Goal: Transaction & Acquisition: Purchase product/service

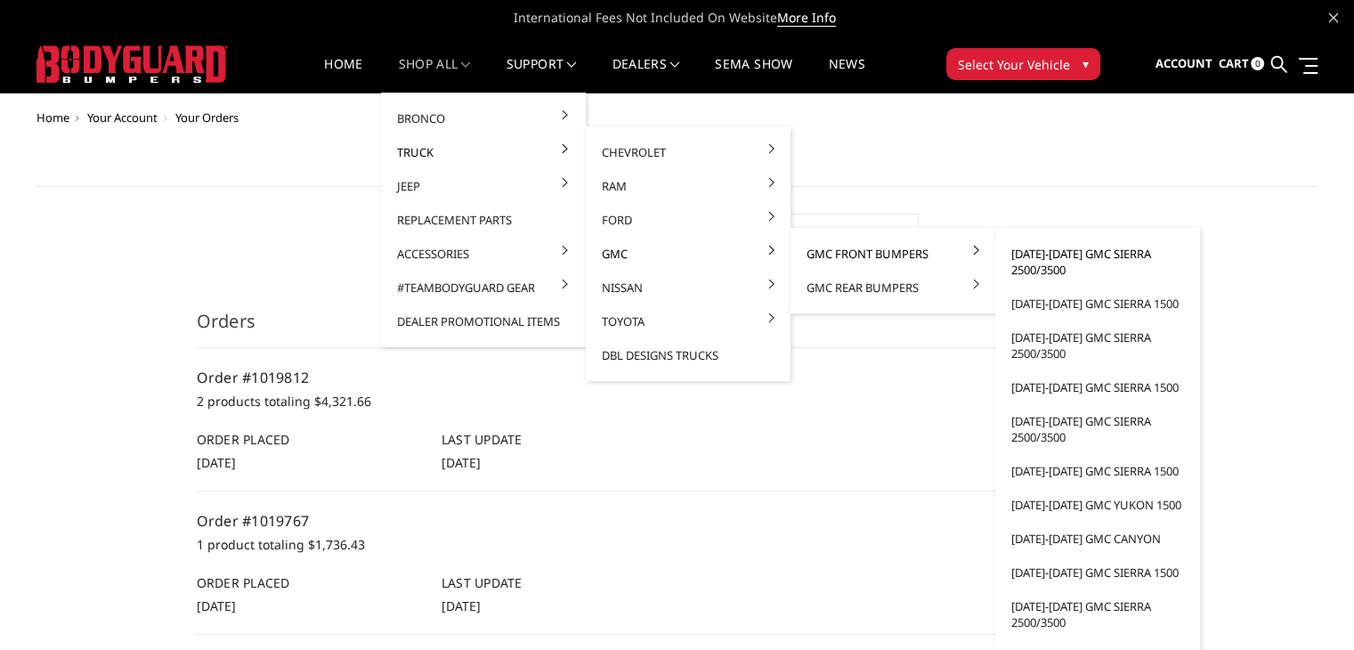
click at [1047, 258] on link "[DATE]-[DATE] GMC Sierra 2500/3500" at bounding box center [1098, 262] width 191 height 50
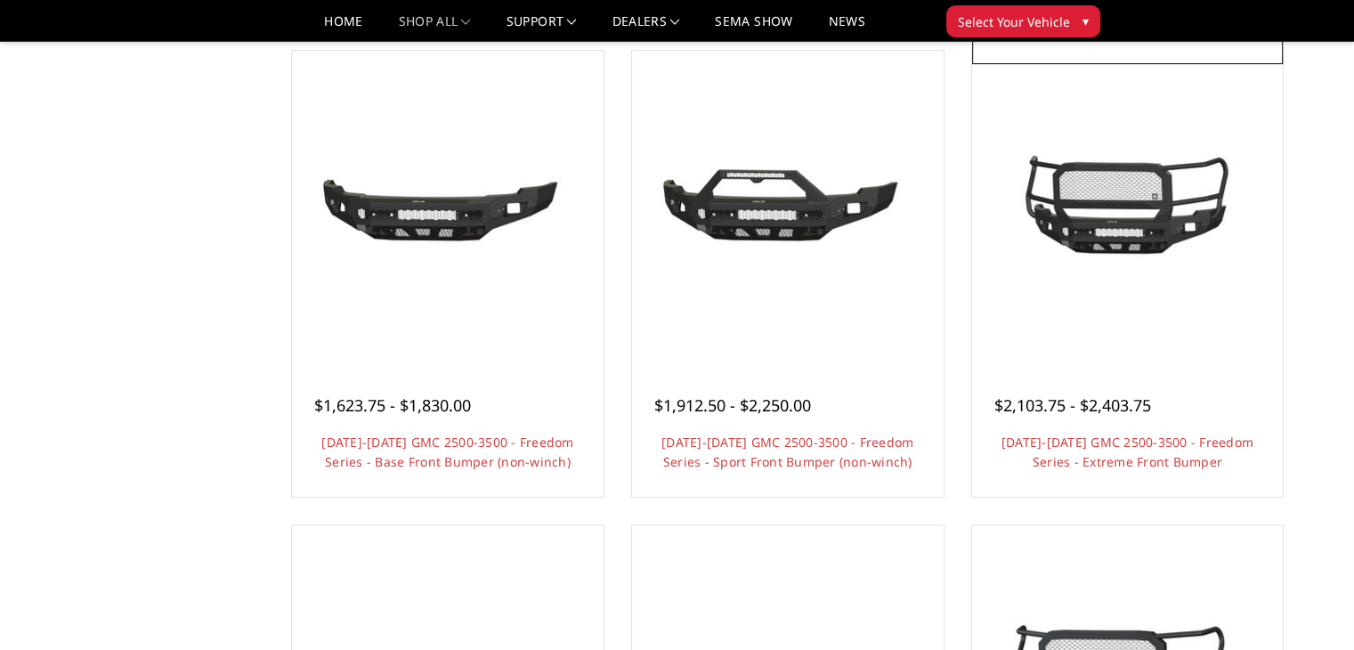
scroll to position [712, 0]
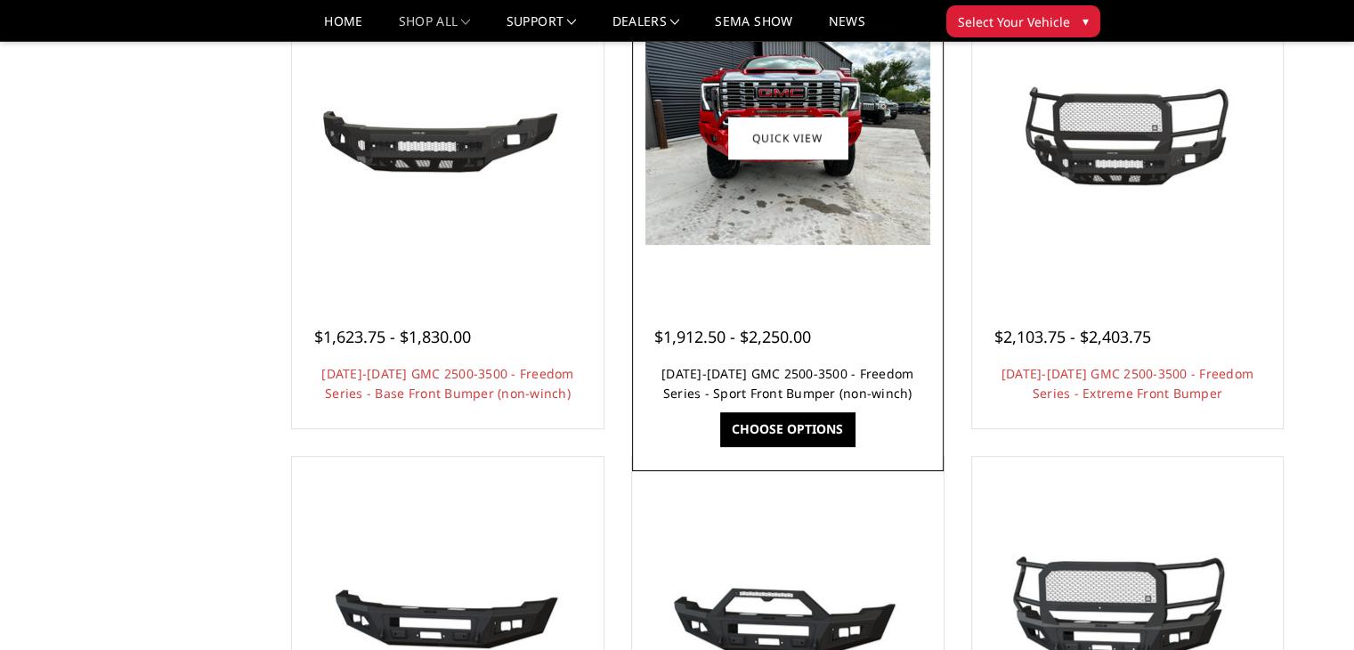
click at [792, 395] on link "2024-2025 GMC 2500-3500 - Freedom Series - Sport Front Bumper (non-winch)" at bounding box center [788, 383] width 252 height 37
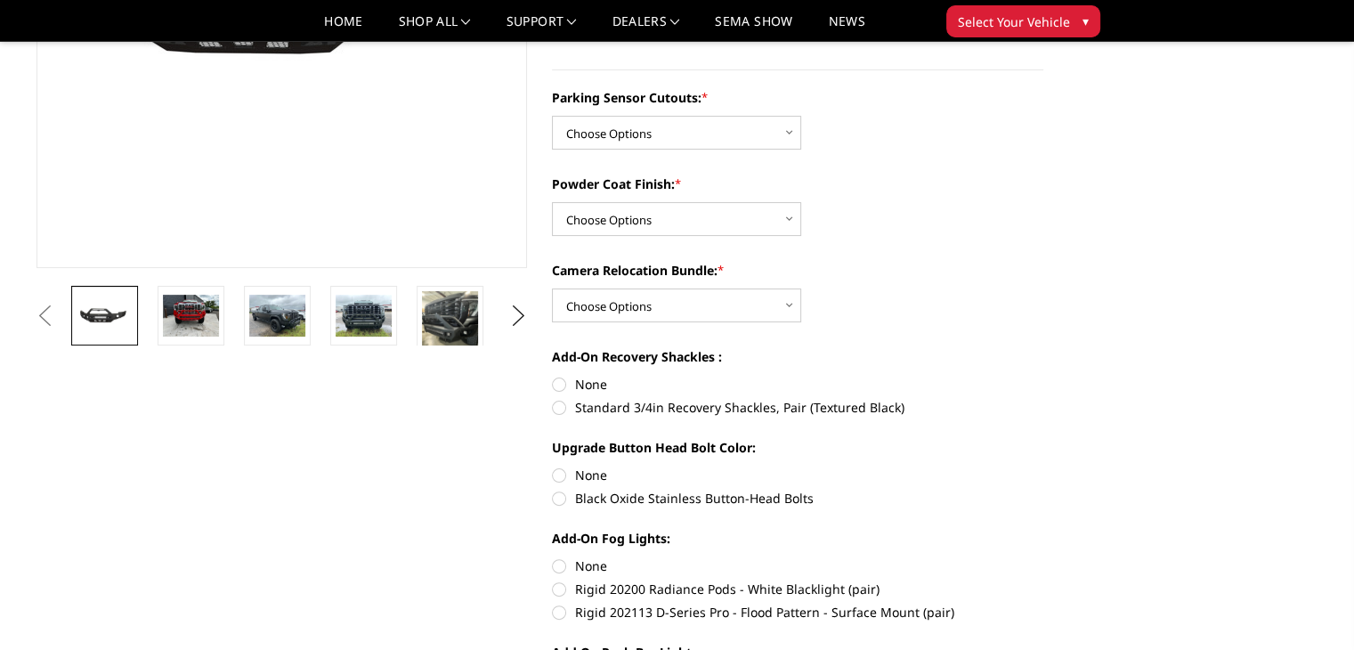
scroll to position [267, 0]
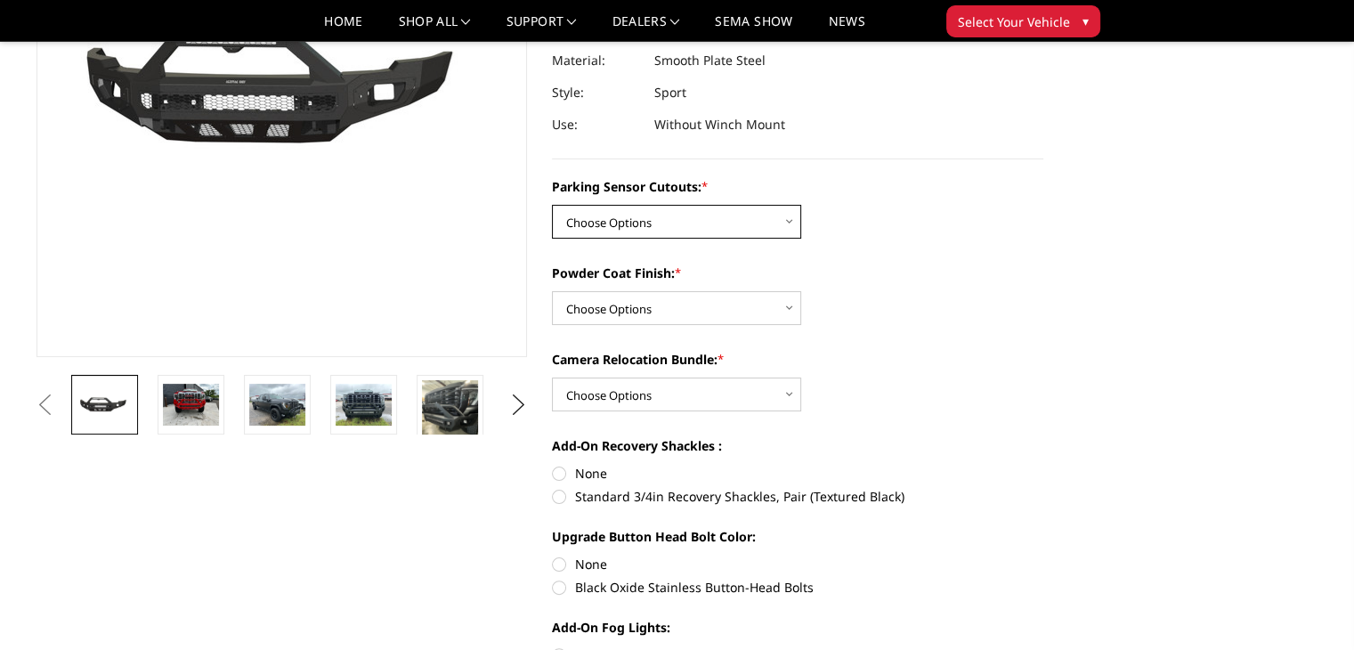
click at [678, 229] on select "Choose Options No - Without Parking Sensor Cutouts Yes - With Parking Sensor Cu…" at bounding box center [676, 222] width 249 height 34
click at [881, 242] on div "Parking Sensor Cutouts: * Choose Options No - Without Parking Sensor Cutouts Ye…" at bounding box center [798, 532] width 492 height 711
click at [741, 311] on select "Choose Options Bare Metal Texture Black Powder Coat" at bounding box center [676, 308] width 249 height 34
click at [901, 302] on div "Powder Coat Finish: * Choose Options Bare Metal Texture Black Powder Coat" at bounding box center [798, 294] width 492 height 61
click at [651, 307] on select "Choose Options Bare Metal Texture Black Powder Coat" at bounding box center [676, 308] width 249 height 34
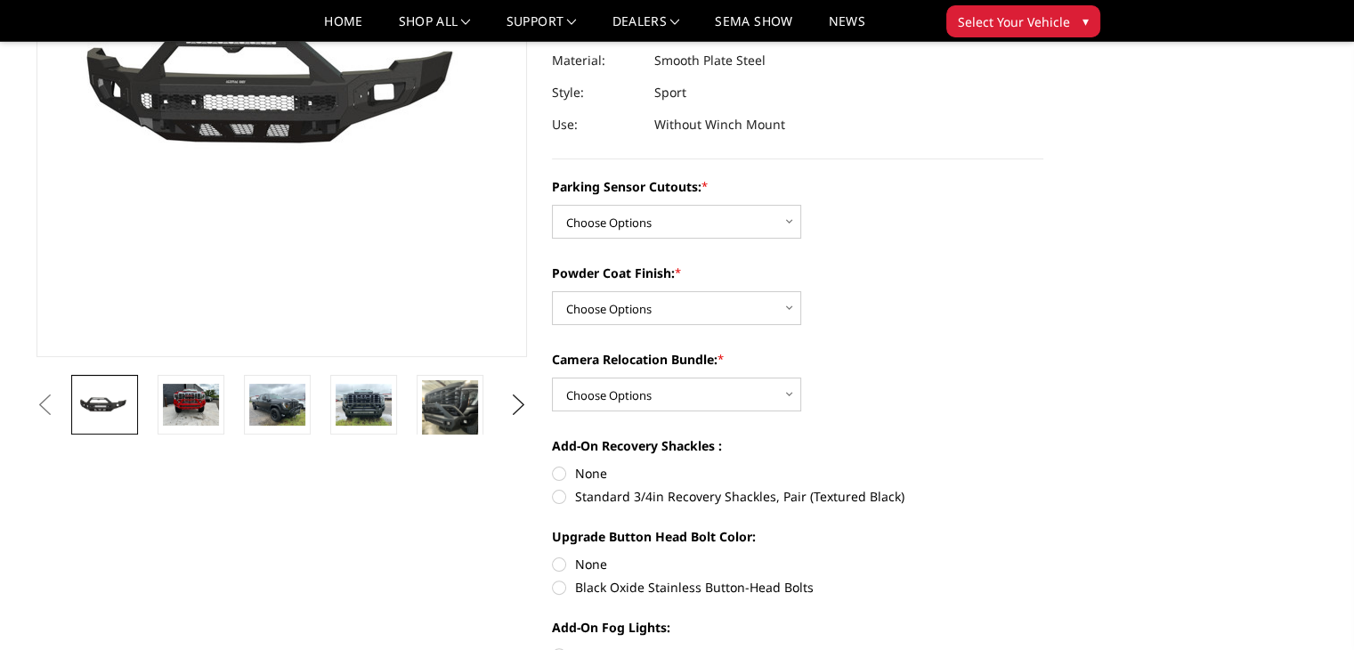
click at [714, 255] on div "Parking Sensor Cutouts: * Choose Options No - Without Parking Sensor Cutouts Ye…" at bounding box center [798, 532] width 492 height 711
drag, startPoint x: 713, startPoint y: 191, endPoint x: 595, endPoint y: 185, distance: 118.6
click at [595, 185] on label "Parking Sensor Cutouts: *" at bounding box center [798, 186] width 492 height 19
click at [595, 205] on select "Choose Options No - Without Parking Sensor Cutouts Yes - With Parking Sensor Cu…" at bounding box center [676, 222] width 249 height 34
click at [687, 214] on select "Choose Options No - Without Parking Sensor Cutouts Yes - With Parking Sensor Cu…" at bounding box center [676, 222] width 249 height 34
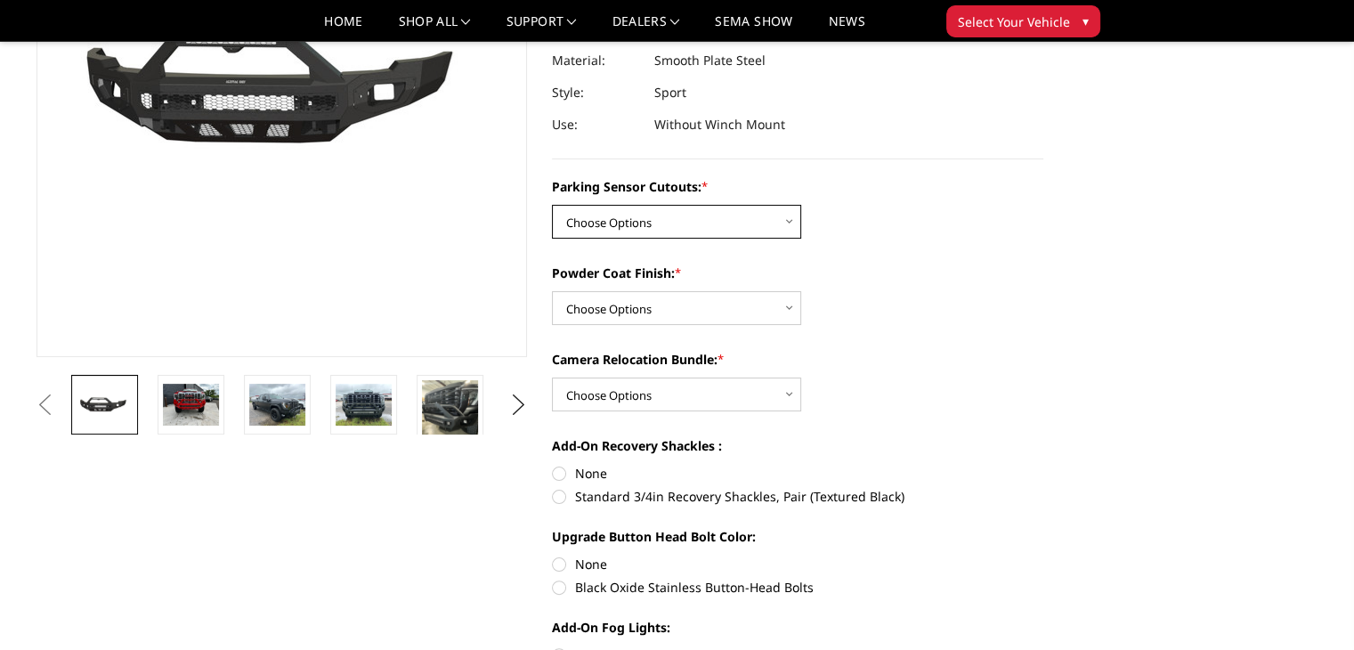
click at [620, 213] on select "Choose Options No - Without Parking Sensor Cutouts Yes - With Parking Sensor Cu…" at bounding box center [676, 222] width 249 height 34
select select "2854"
click at [552, 205] on select "Choose Options No - Without Parking Sensor Cutouts Yes - With Parking Sensor Cu…" at bounding box center [676, 222] width 249 height 34
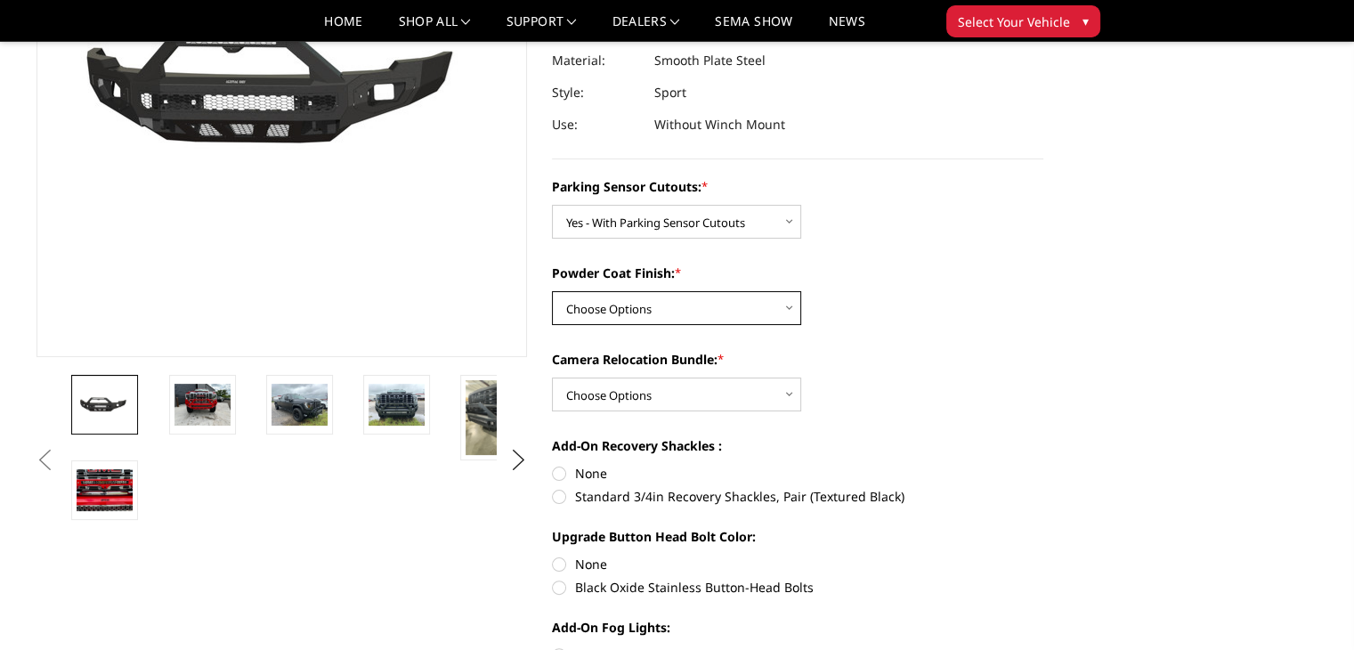
click at [586, 324] on select "Choose Options Bare Metal Texture Black Powder Coat" at bounding box center [676, 308] width 249 height 34
select select "2855"
click at [552, 291] on select "Choose Options Bare Metal Texture Black Powder Coat" at bounding box center [676, 308] width 249 height 34
click at [723, 394] on select "Choose Options WITH Camera Relocation Bundle WITHOUT Camera Relocation Bundle" at bounding box center [676, 395] width 249 height 34
select select "2858"
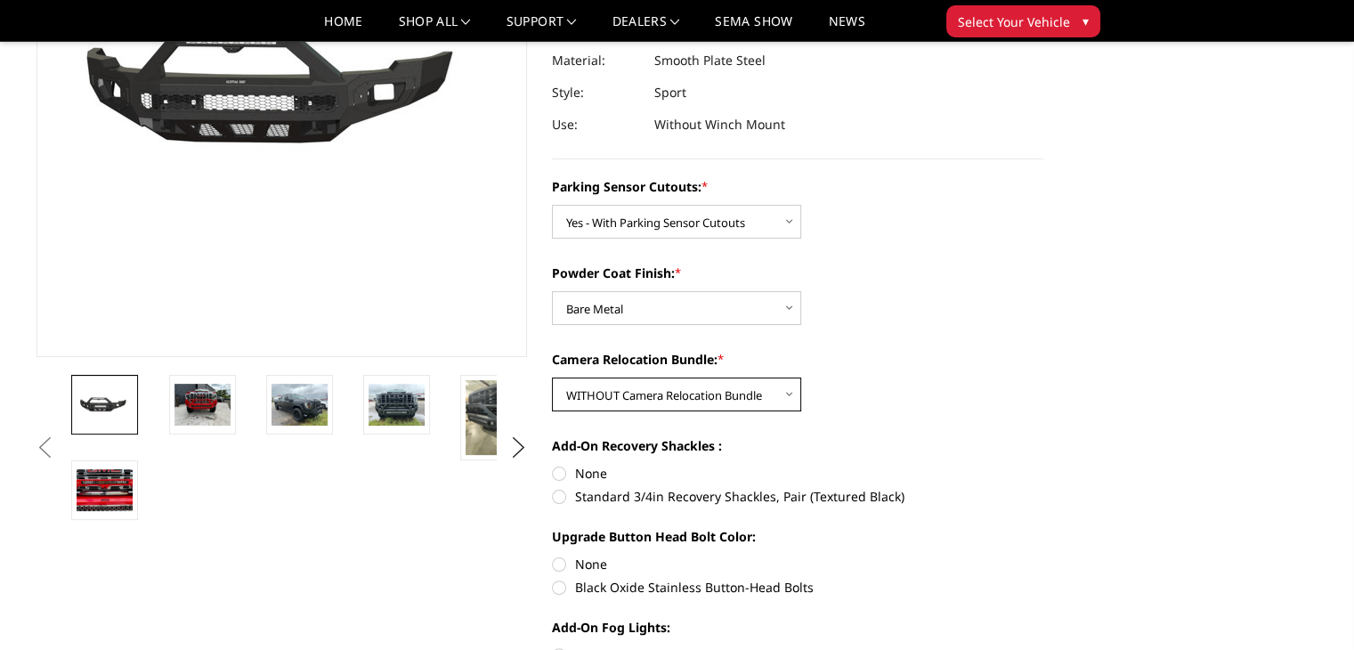
click at [552, 378] on select "Choose Options WITH Camera Relocation Bundle WITHOUT Camera Relocation Bundle" at bounding box center [676, 395] width 249 height 34
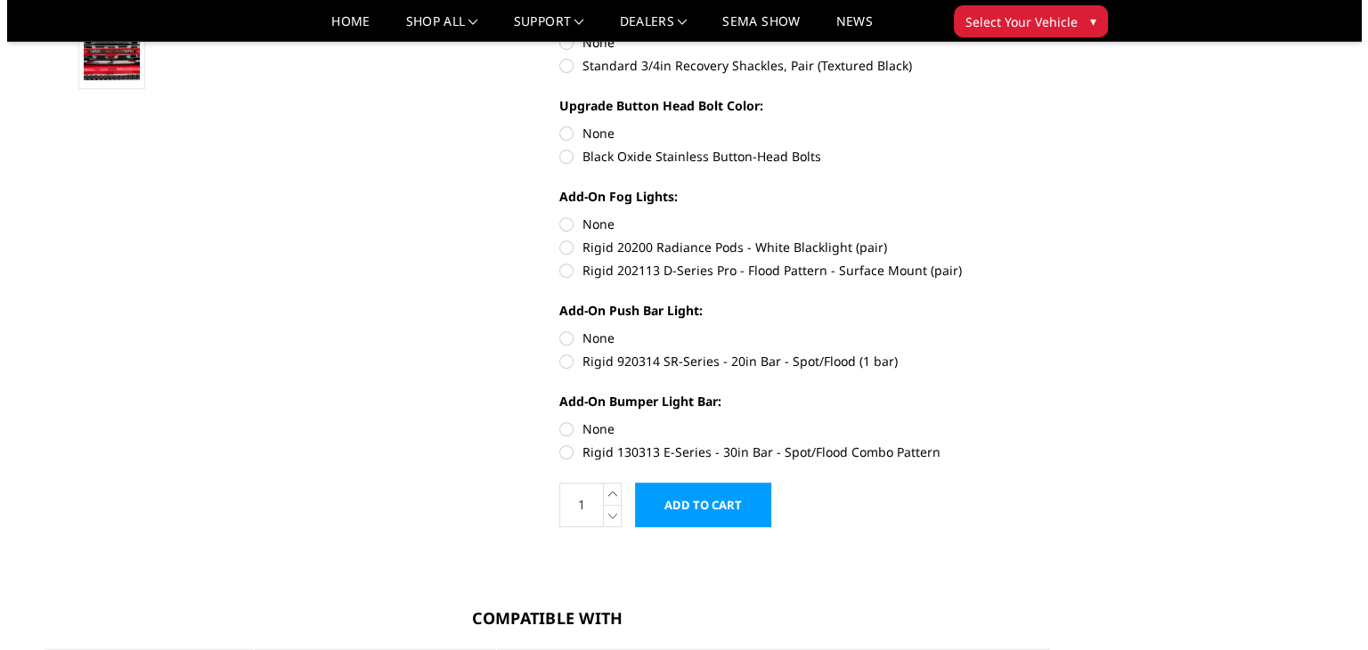
scroll to position [890, 0]
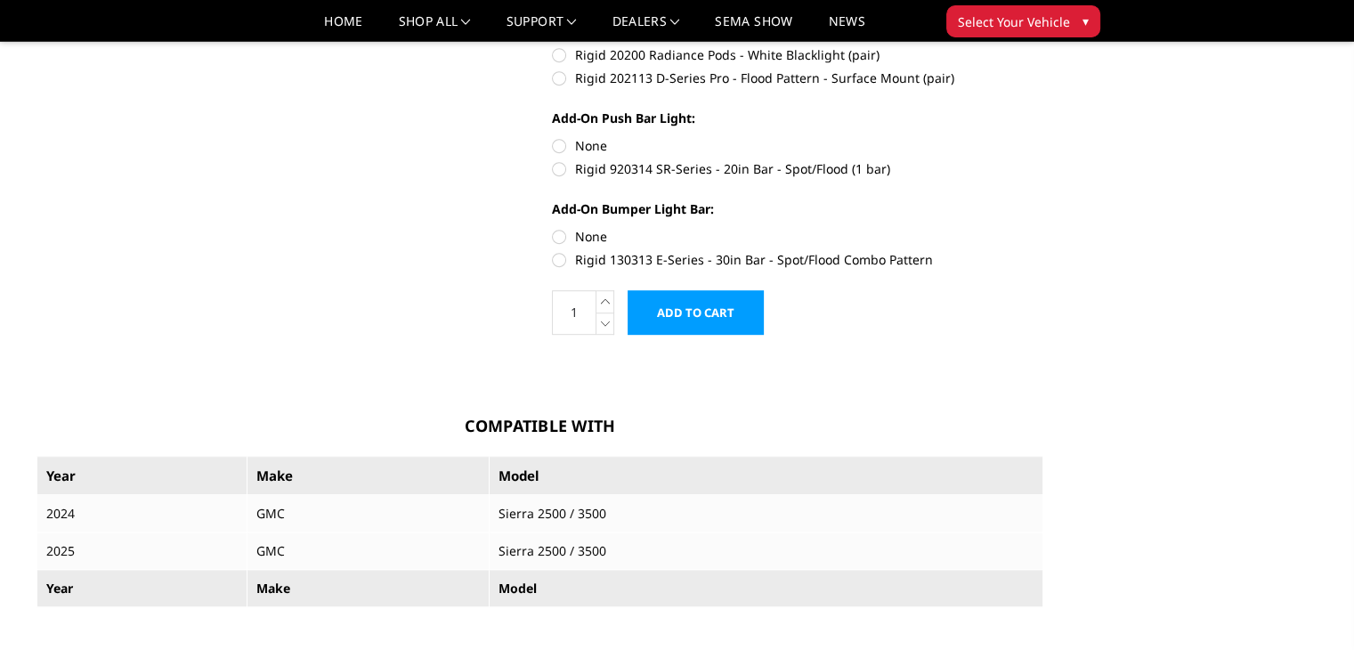
click at [693, 302] on input "Add to Cart" at bounding box center [696, 312] width 136 height 45
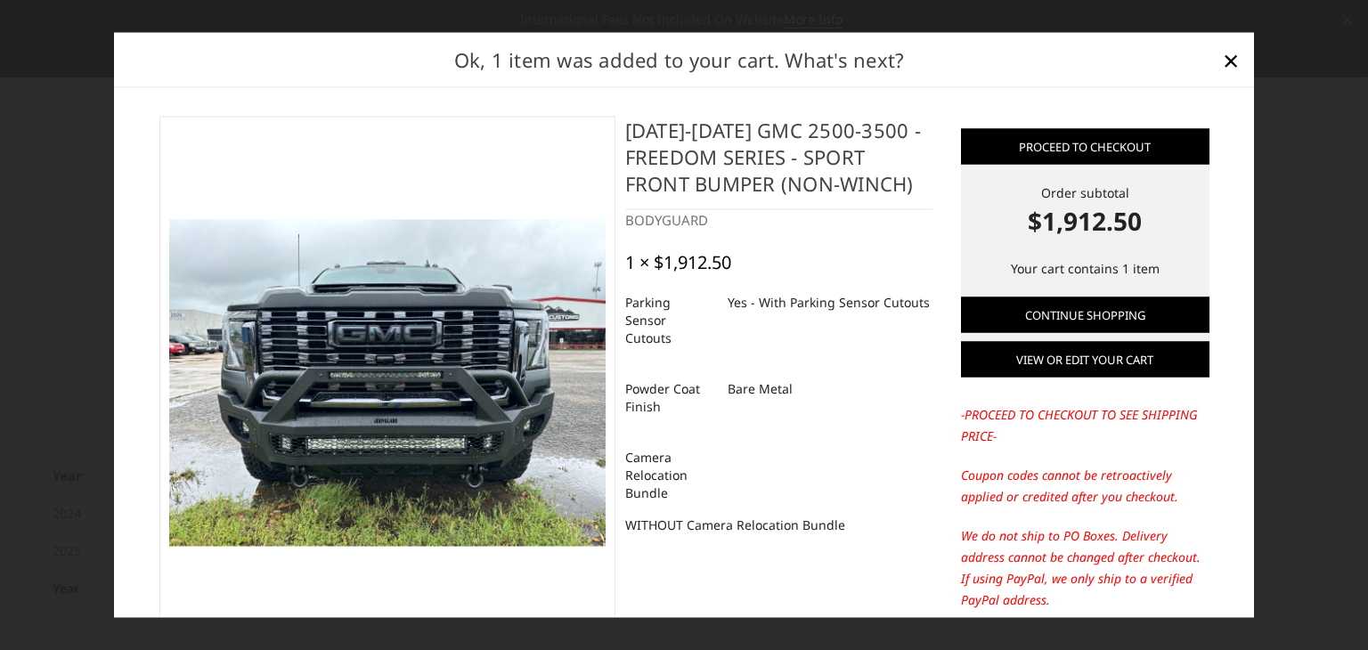
click at [1084, 356] on link "View or edit your cart" at bounding box center [1085, 360] width 248 height 36
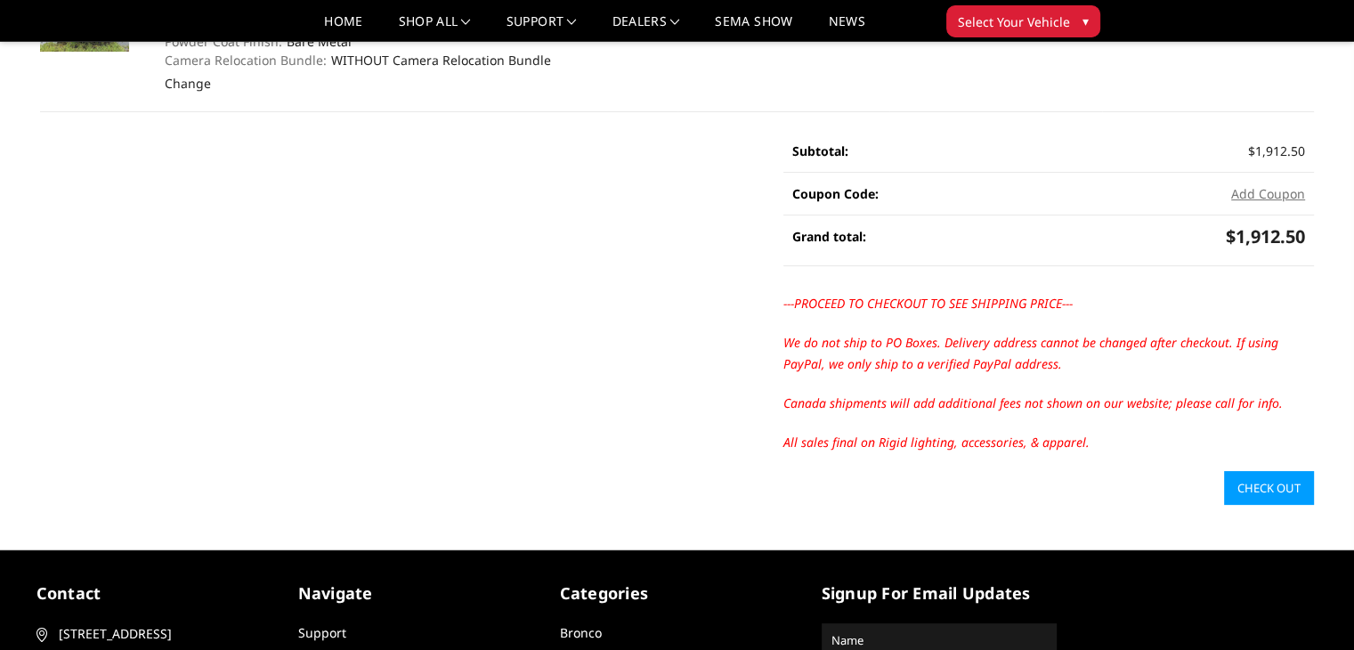
scroll to position [356, 0]
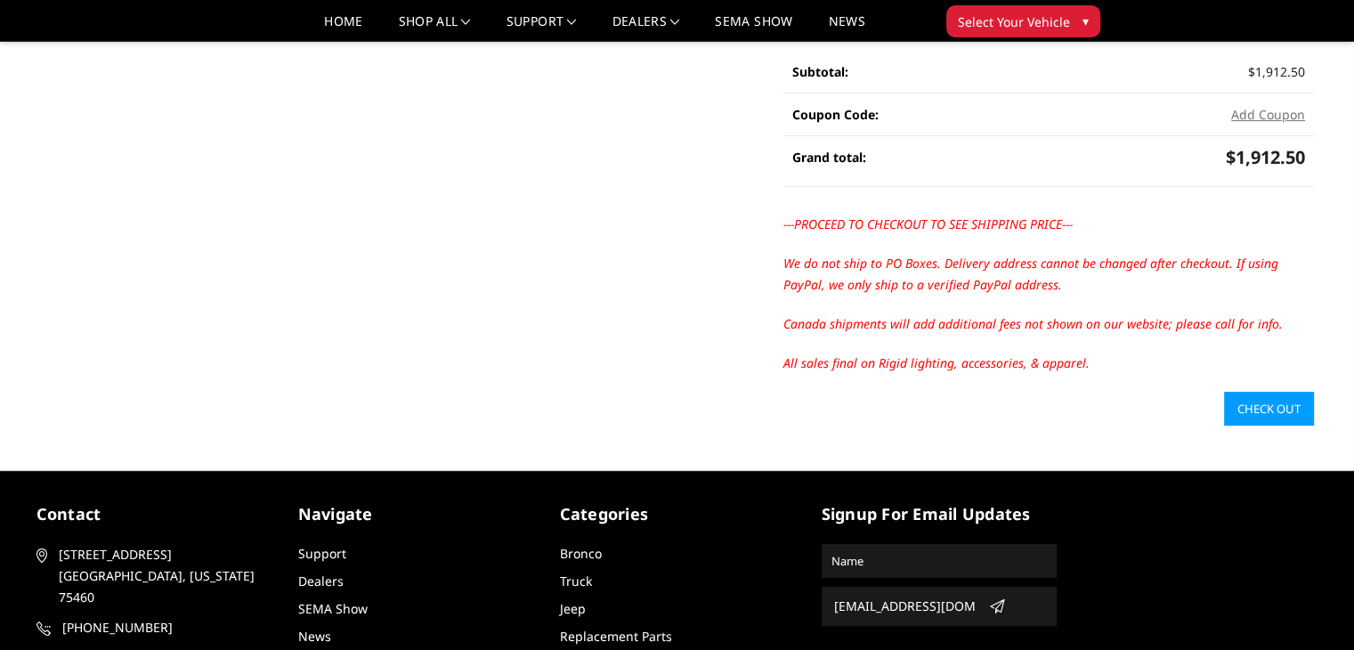
click at [1279, 407] on link "Check out" at bounding box center [1269, 409] width 90 height 34
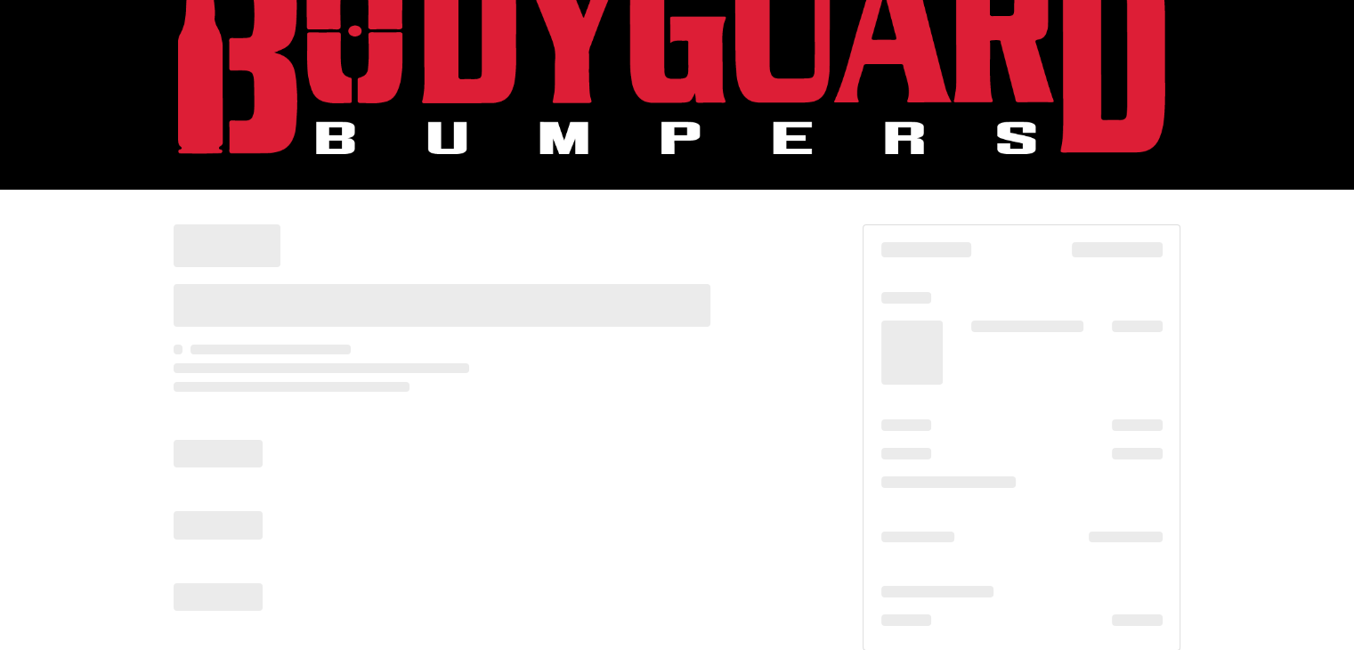
scroll to position [113, 0]
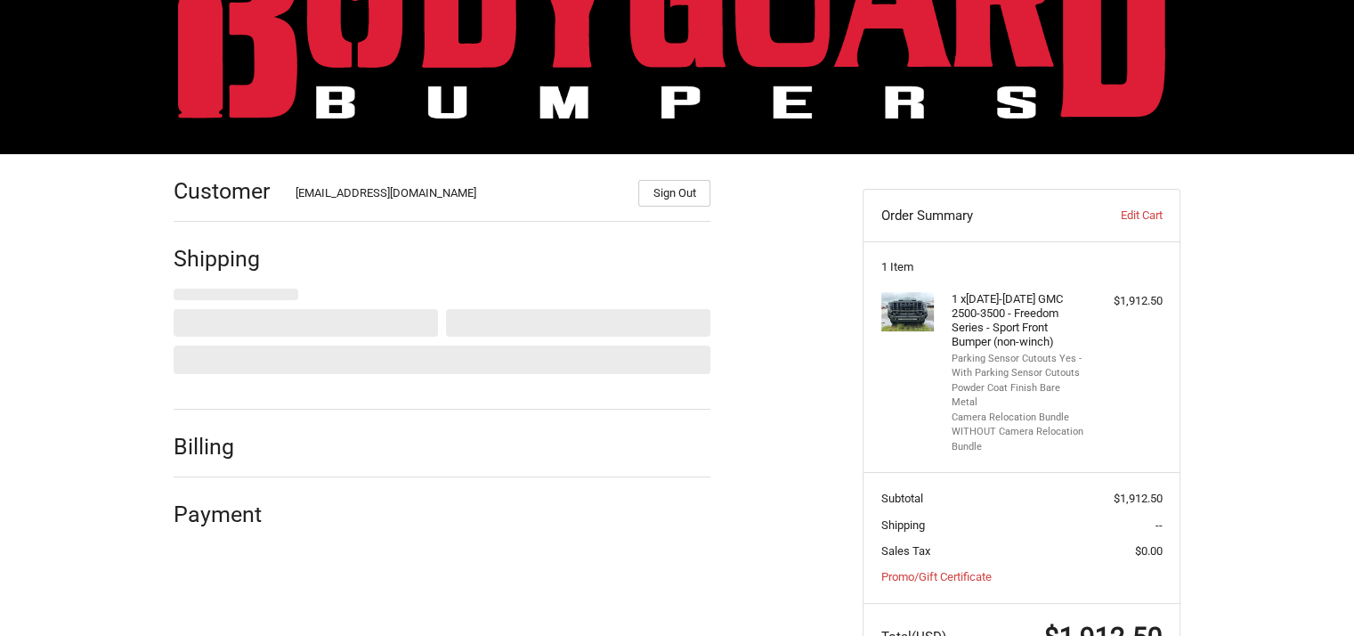
select select "US"
select select "CA"
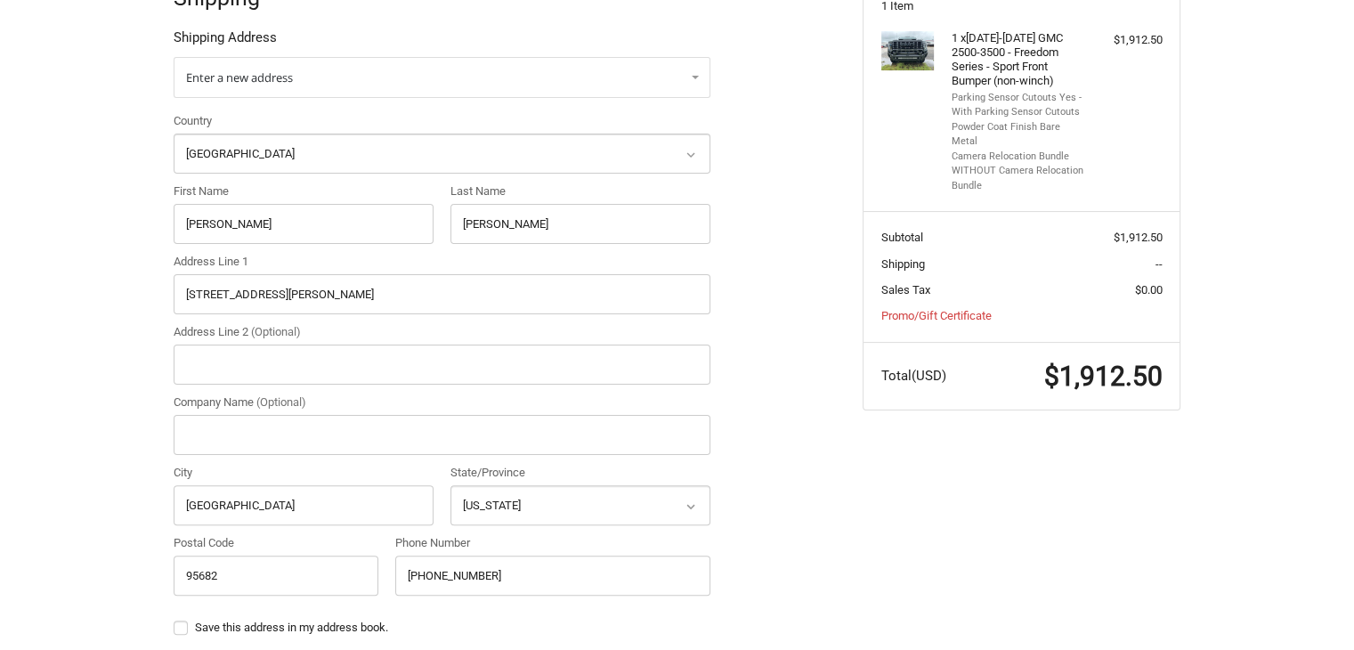
scroll to position [380, 0]
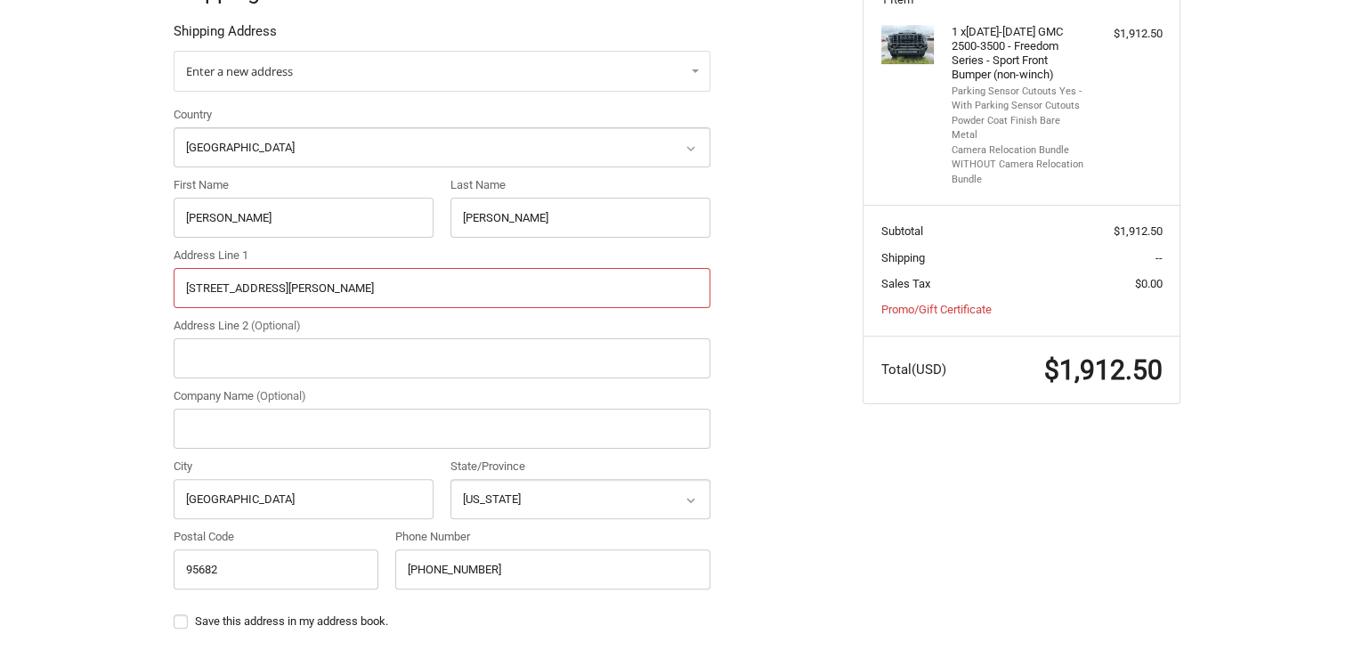
drag, startPoint x: 313, startPoint y: 280, endPoint x: 138, endPoint y: 280, distance: 175.4
click at [138, 280] on div "Customer [EMAIL_ADDRESS][DOMAIN_NAME] Sign Out Shipping Shipping Address Enter …" at bounding box center [677, 531] width 1354 height 1288
paste input "[STREET_ADDRESS]"
type input "[STREET_ADDRESS]"
drag, startPoint x: 296, startPoint y: 495, endPoint x: 101, endPoint y: 494, distance: 195.0
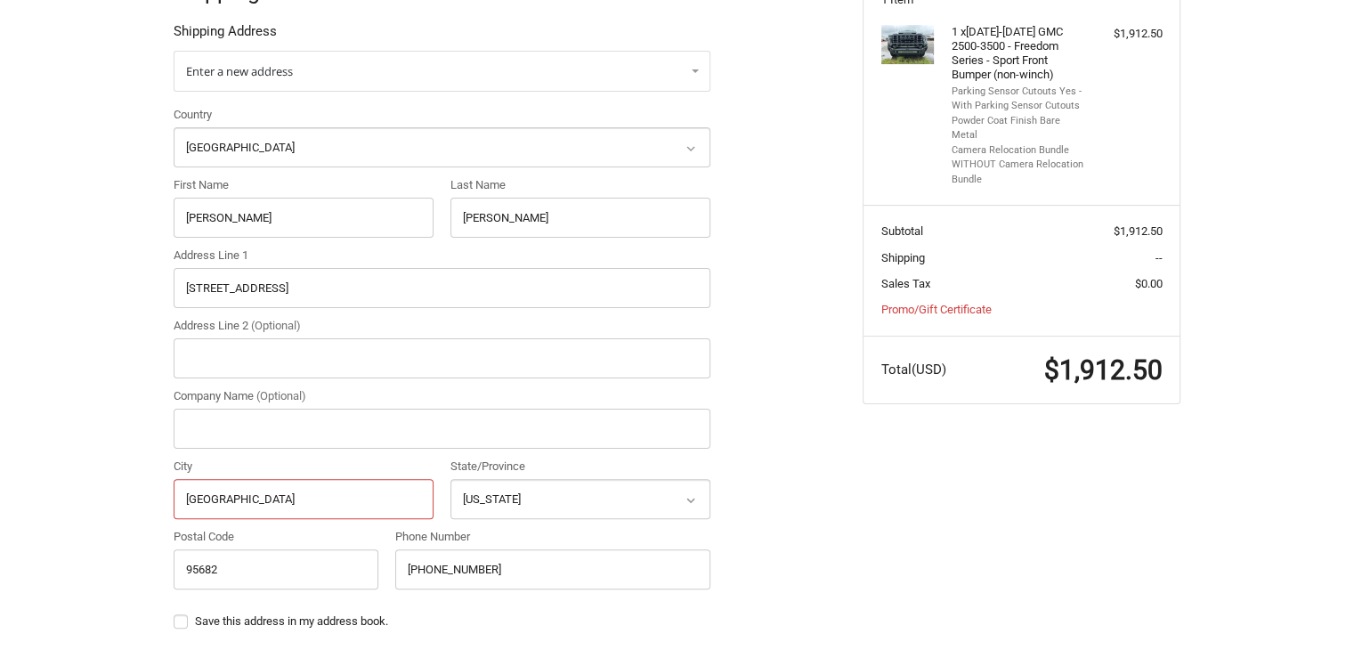
click at [101, 494] on div "Customer [EMAIL_ADDRESS][DOMAIN_NAME] Sign Out Shipping Shipping Address Enter …" at bounding box center [677, 531] width 1354 height 1288
paste input "Asheville"
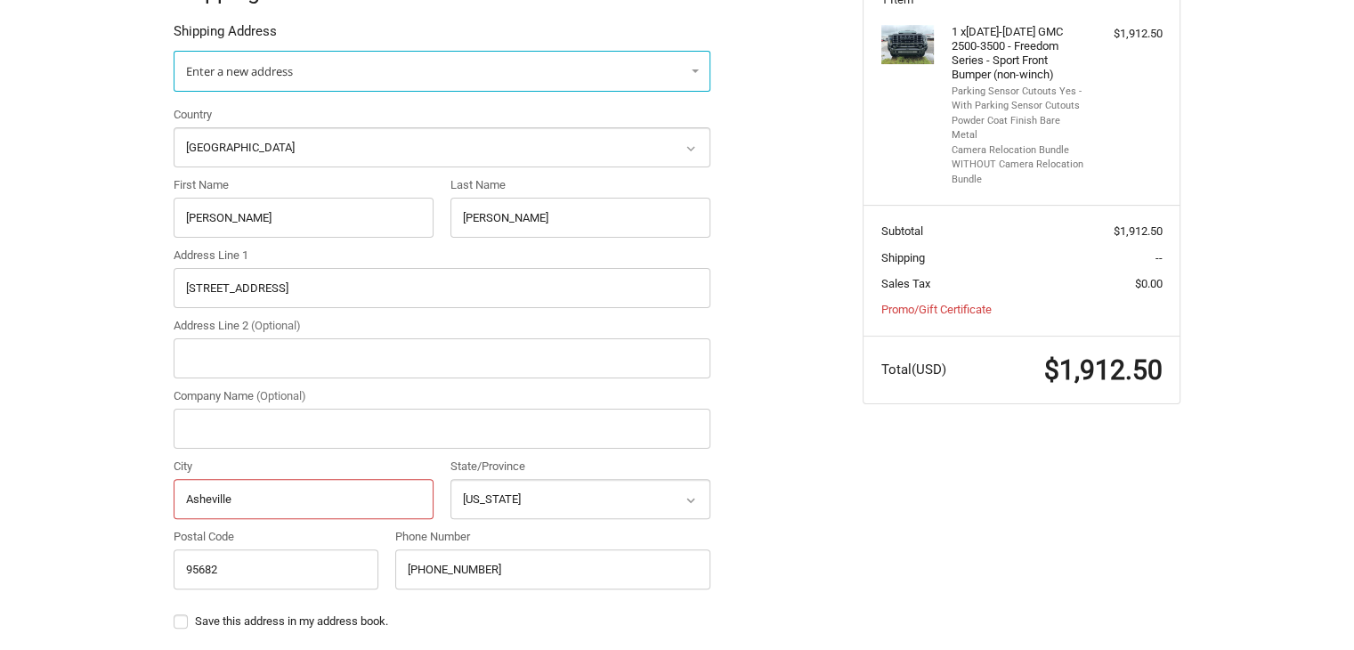
type input "Asheville"
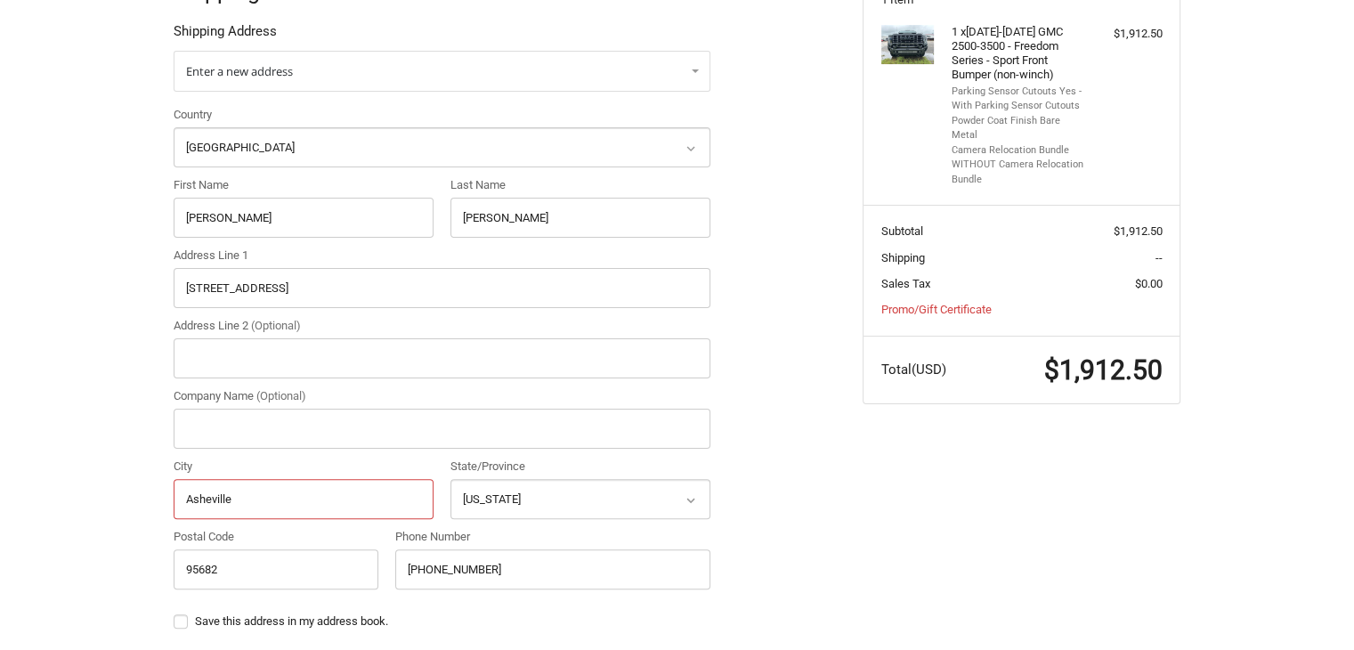
scroll to position [558, 0]
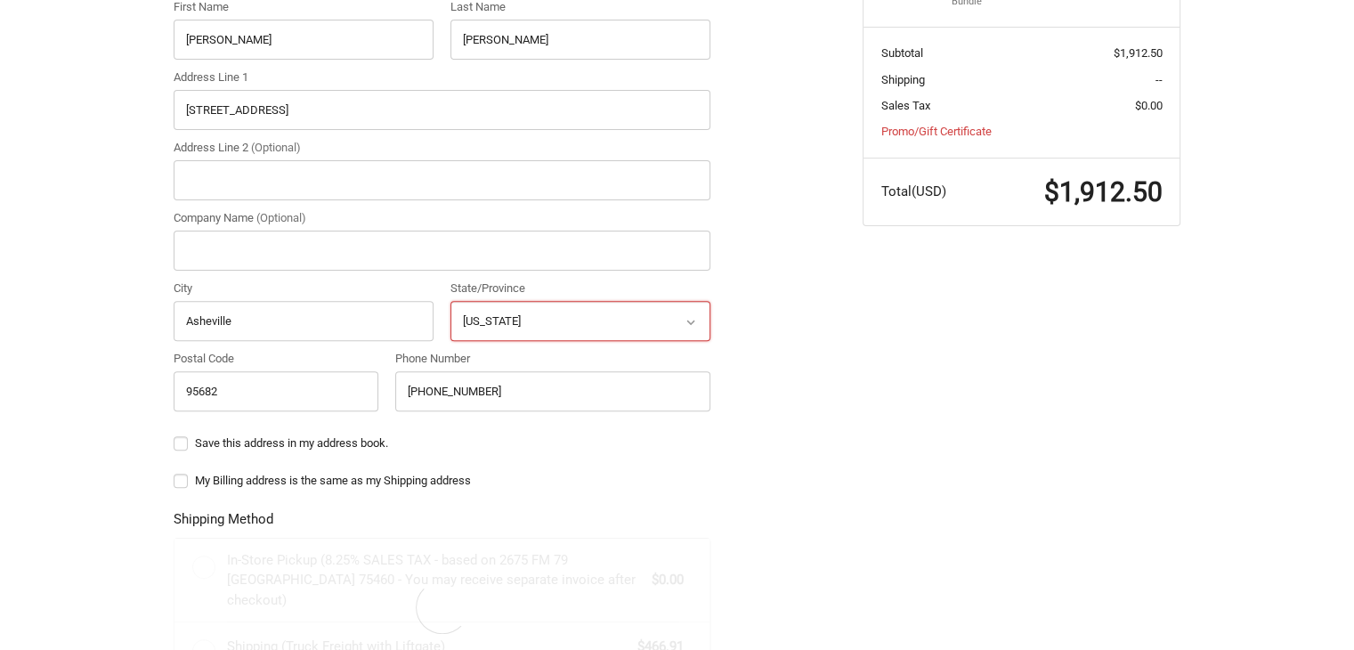
drag, startPoint x: 532, startPoint y: 313, endPoint x: 531, endPoint y: 300, distance: 13.4
click at [532, 313] on select "Select a state [US_STATE] [US_STATE] [US_STATE] [US_STATE] [US_STATE] Armed For…" at bounding box center [581, 321] width 260 height 40
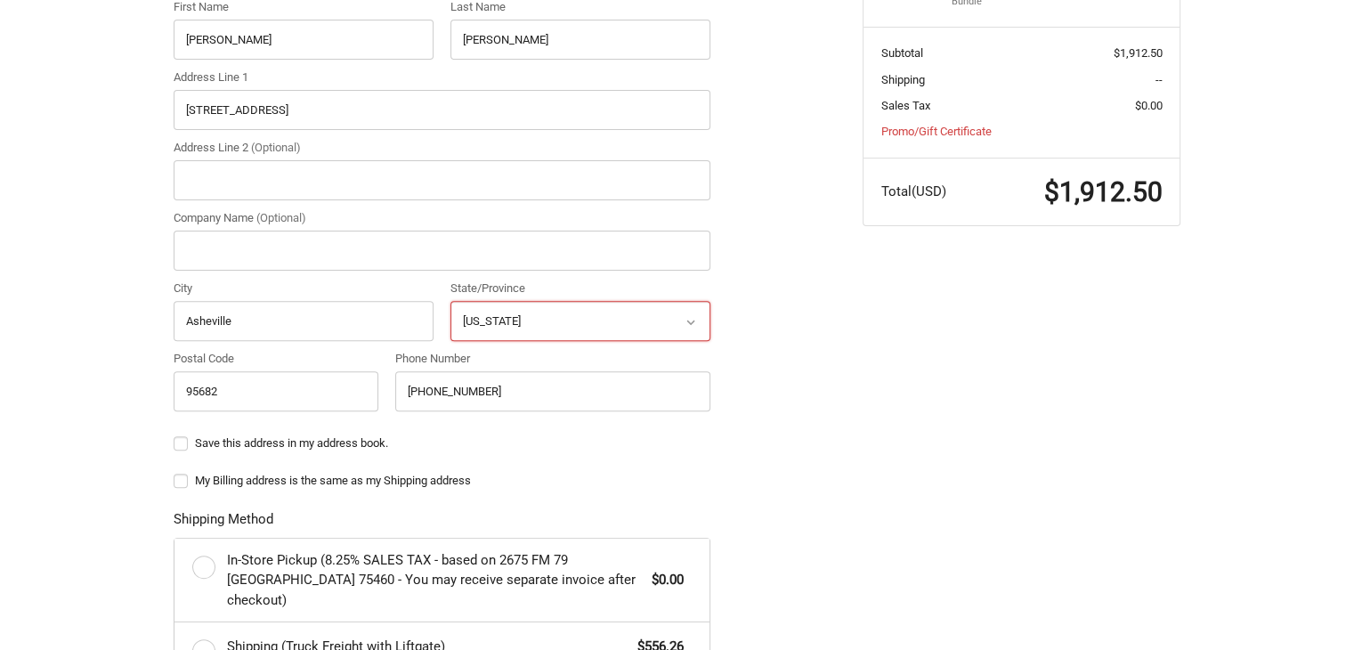
select select "NC"
click at [451, 301] on select "Select a state [US_STATE] [US_STATE] [US_STATE] [US_STATE] [US_STATE] Armed For…" at bounding box center [581, 321] width 260 height 40
drag, startPoint x: 273, startPoint y: 394, endPoint x: 118, endPoint y: 394, distance: 155.8
click at [118, 394] on div "Customer [EMAIL_ADDRESS][DOMAIN_NAME] Sign Out Shipping Shipping Address Enter …" at bounding box center [677, 353] width 1354 height 1288
paste input "28806"
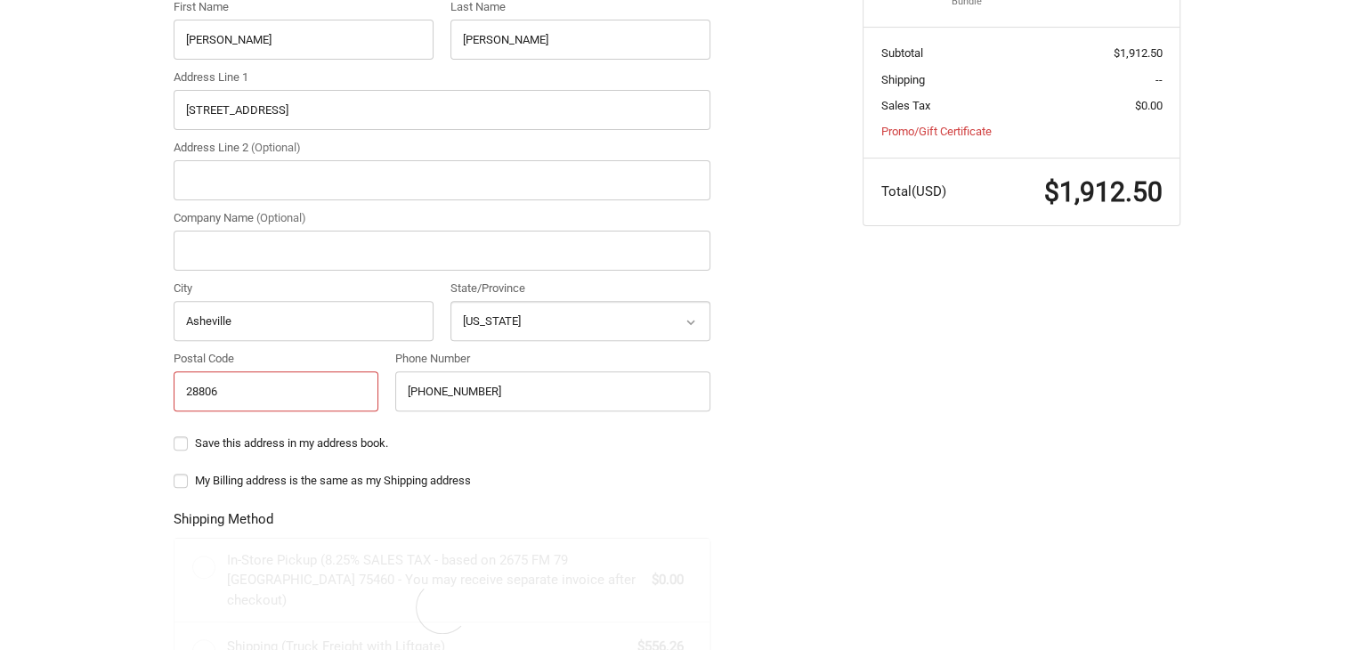
type input "28806"
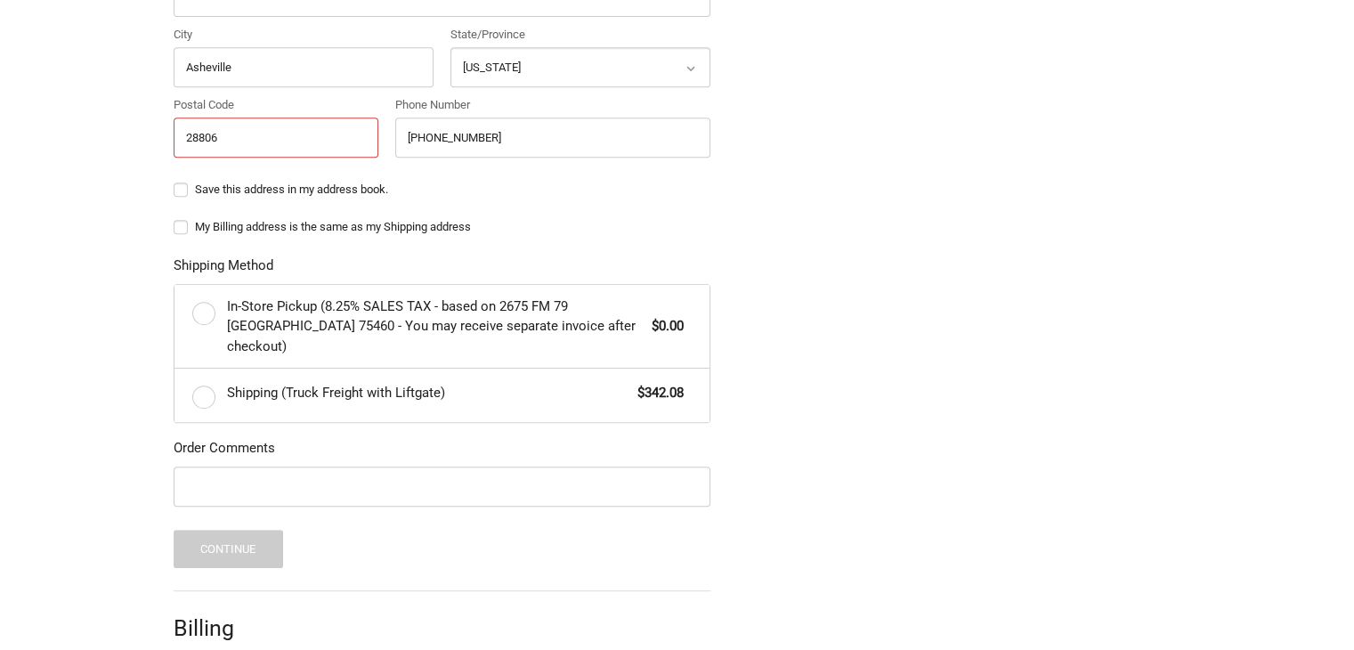
scroll to position [825, 0]
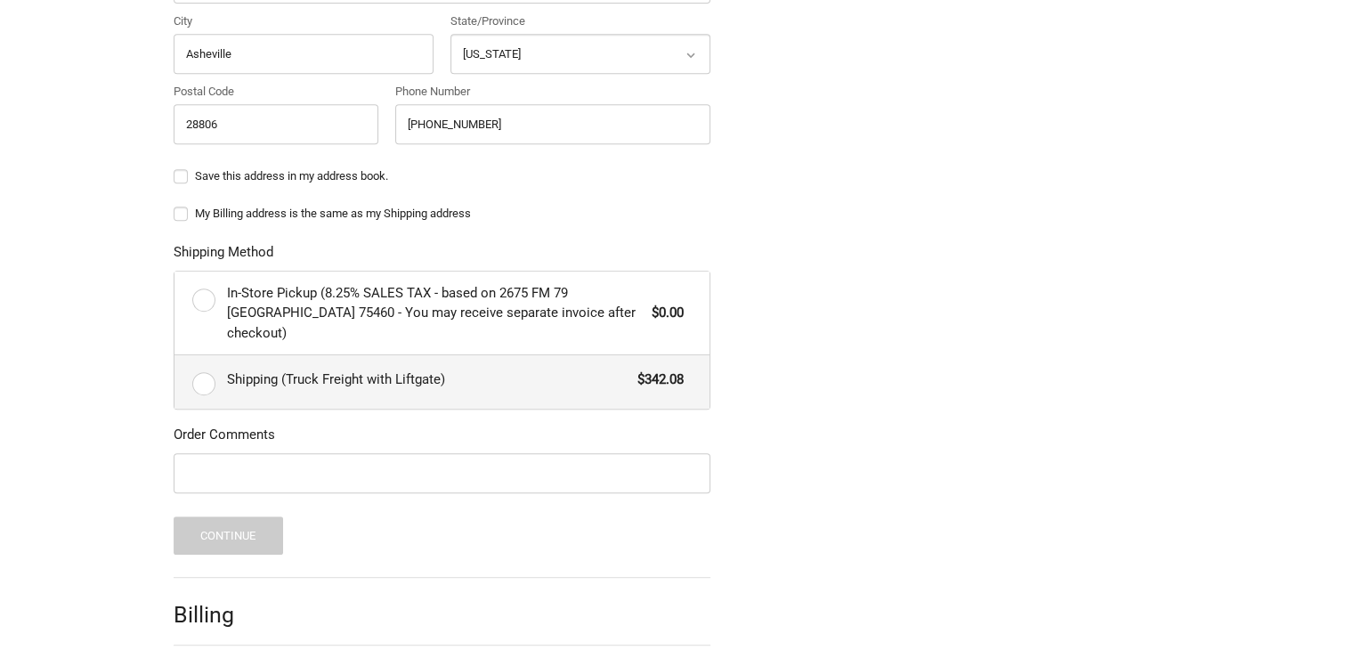
click at [321, 370] on span "Shipping (Truck Freight with Liftgate)" at bounding box center [428, 380] width 402 height 20
click at [175, 356] on input "Shipping (Truck Freight with Liftgate) $342.08" at bounding box center [175, 355] width 1 height 1
radio input "true"
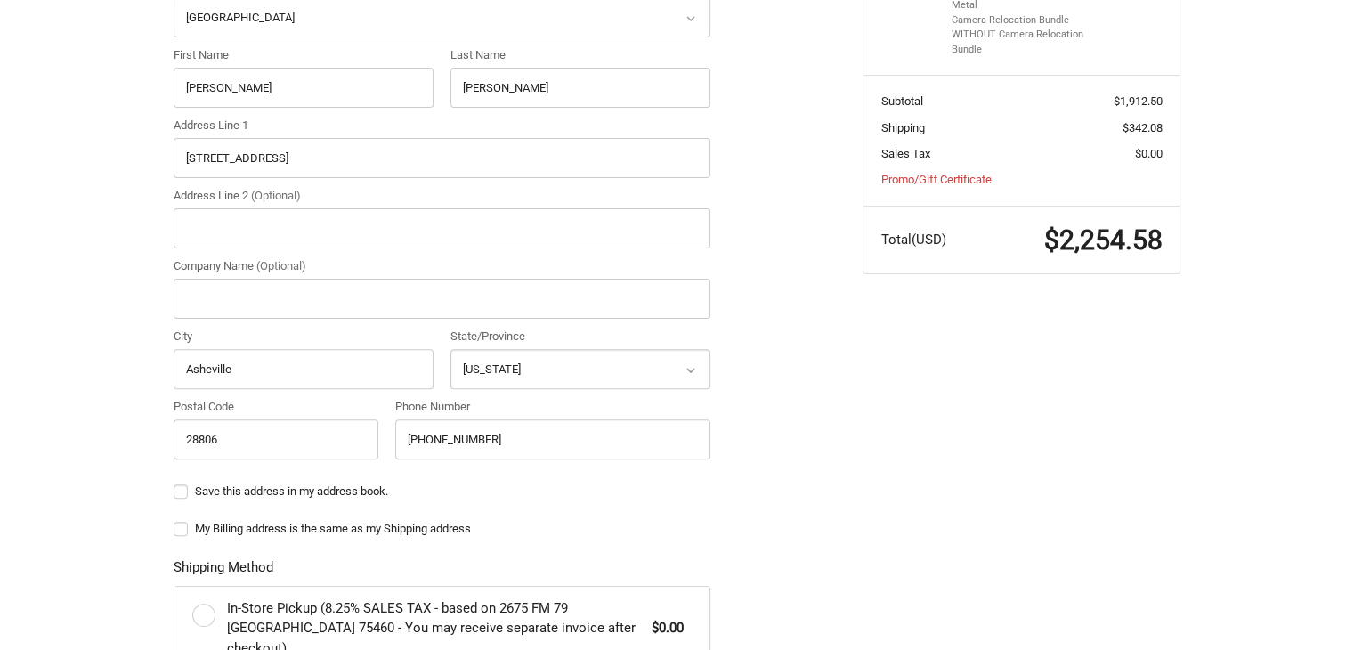
scroll to position [736, 0]
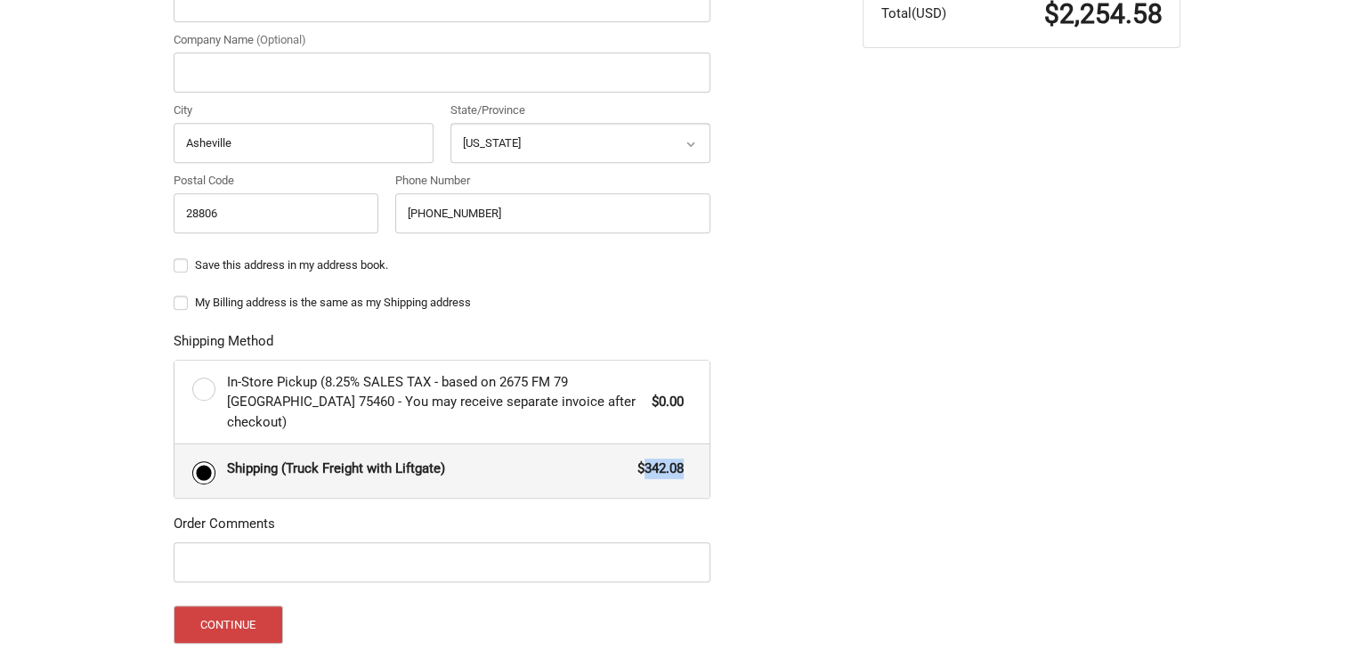
drag, startPoint x: 644, startPoint y: 445, endPoint x: 681, endPoint y: 446, distance: 37.4
click at [681, 459] on span "$342.08" at bounding box center [656, 469] width 55 height 20
copy span "342.08"
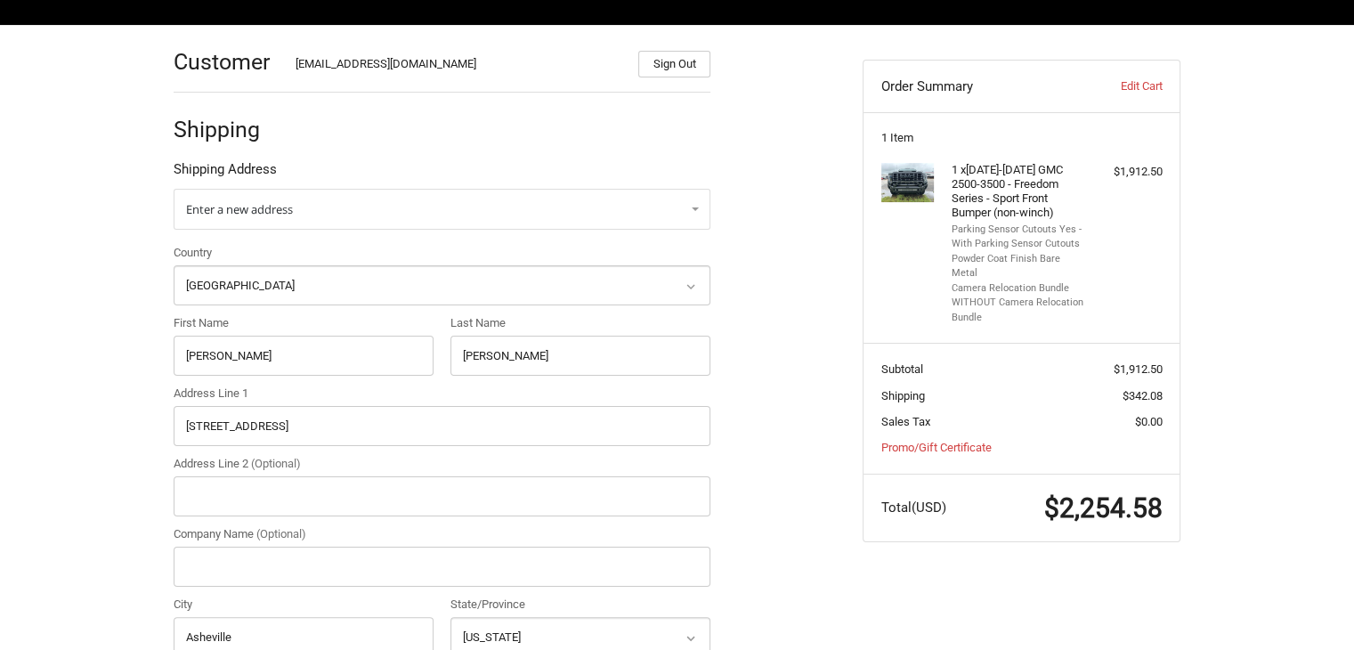
scroll to position [202, 0]
